Goal: Use online tool/utility: Utilize a website feature to perform a specific function

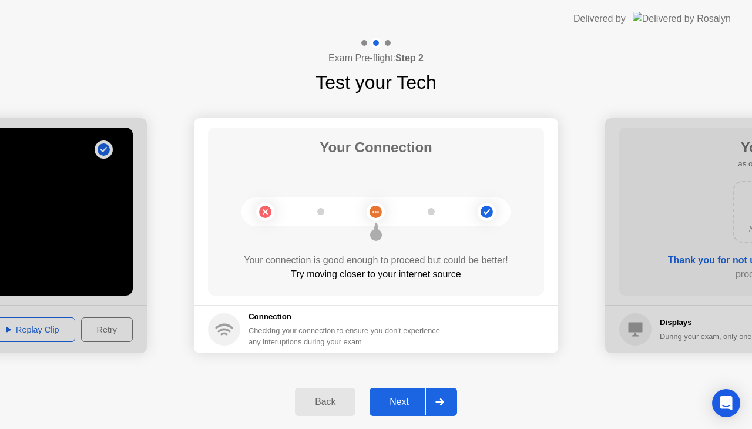
click at [394, 405] on div "Next" at bounding box center [399, 401] width 52 height 11
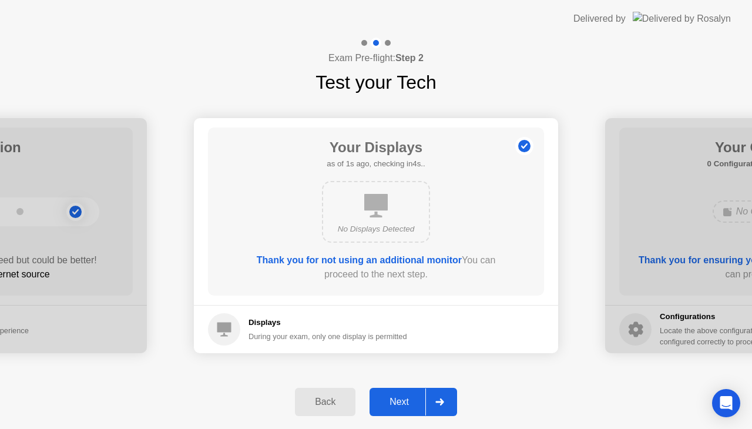
click at [394, 405] on div "Next" at bounding box center [399, 401] width 52 height 11
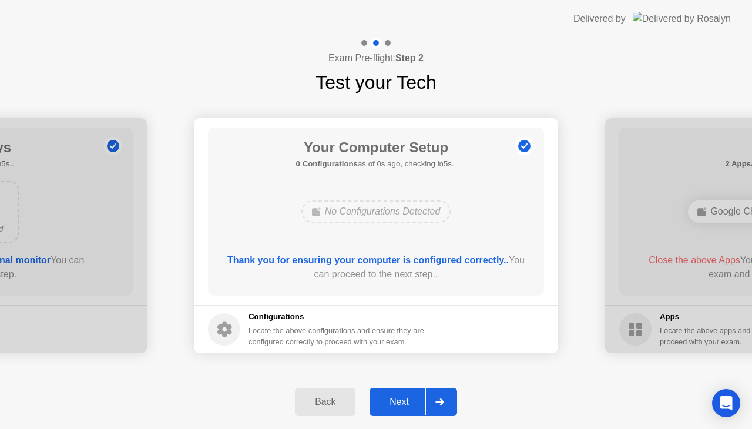
click at [394, 405] on div "Next" at bounding box center [399, 401] width 52 height 11
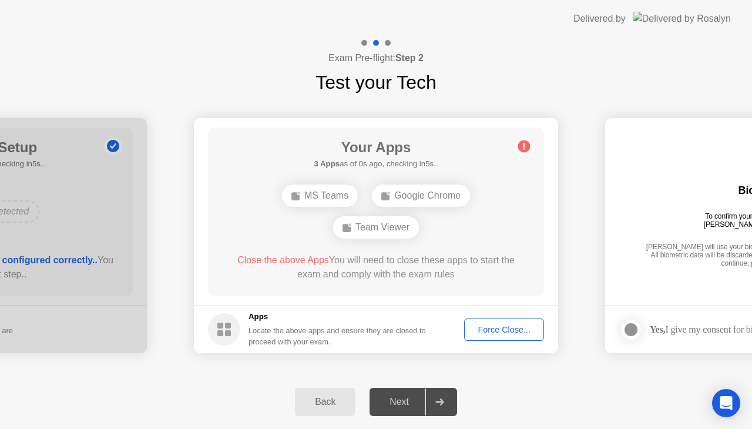
click at [273, 372] on div "**********" at bounding box center [376, 235] width 752 height 278
click at [329, 401] on div "Back" at bounding box center [324, 401] width 53 height 11
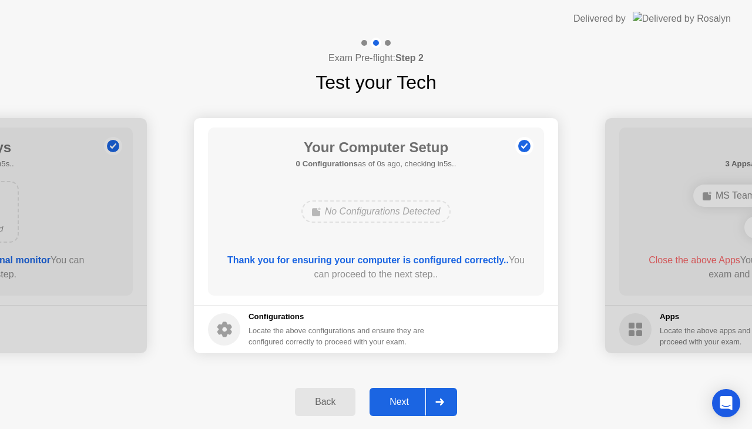
click at [405, 407] on div "Next" at bounding box center [399, 401] width 52 height 11
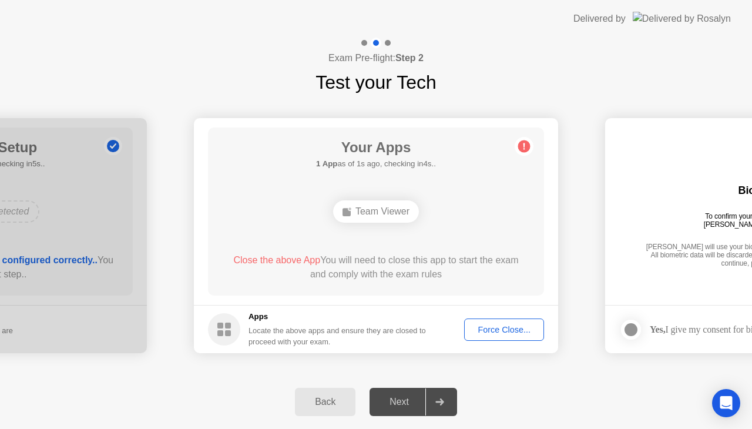
click at [545, 233] on main "Your Apps 1 App as of 1s ago, checking in4s.. Team Viewer Close the above App Y…" at bounding box center [376, 211] width 364 height 187
click at [386, 217] on div "Team Viewer" at bounding box center [376, 211] width 86 height 22
click at [475, 325] on div "Force Close..." at bounding box center [504, 329] width 72 height 9
